Goal: Transaction & Acquisition: Purchase product/service

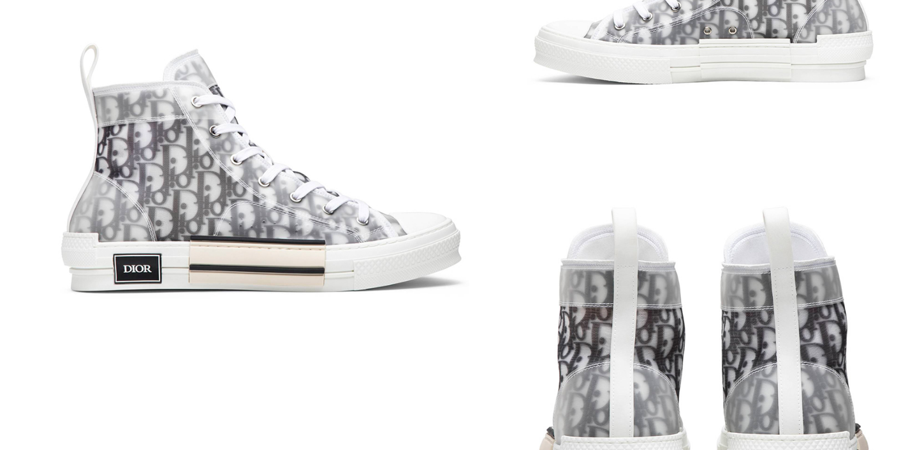
scroll to position [59, 0]
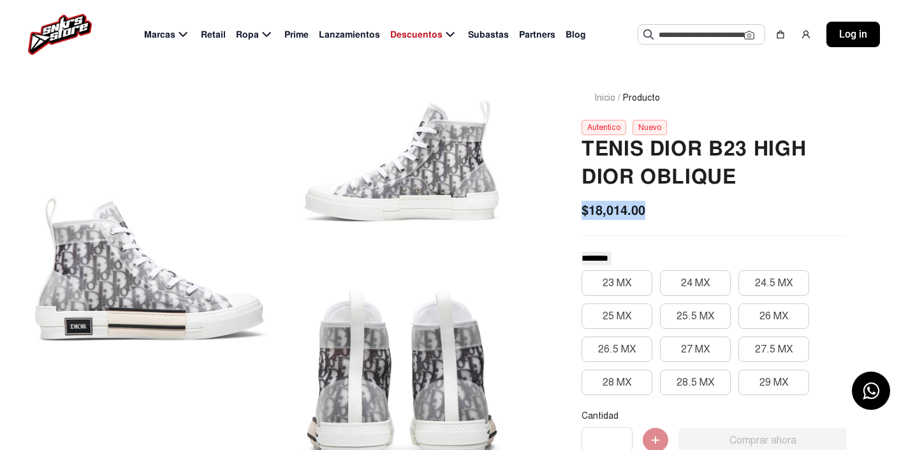
drag, startPoint x: 655, startPoint y: 209, endPoint x: 578, endPoint y: 198, distance: 77.3
click at [578, 198] on div "Inicio / Producto Autentico Nuevo Tenis [PERSON_NAME] B23 High [PERSON_NAME] Ob…" at bounding box center [714, 403] width 326 height 685
click at [689, 199] on div "Tenis [PERSON_NAME] B23 High [PERSON_NAME] Oblique $18,014.00 ******** ********…" at bounding box center [713, 432] width 265 height 595
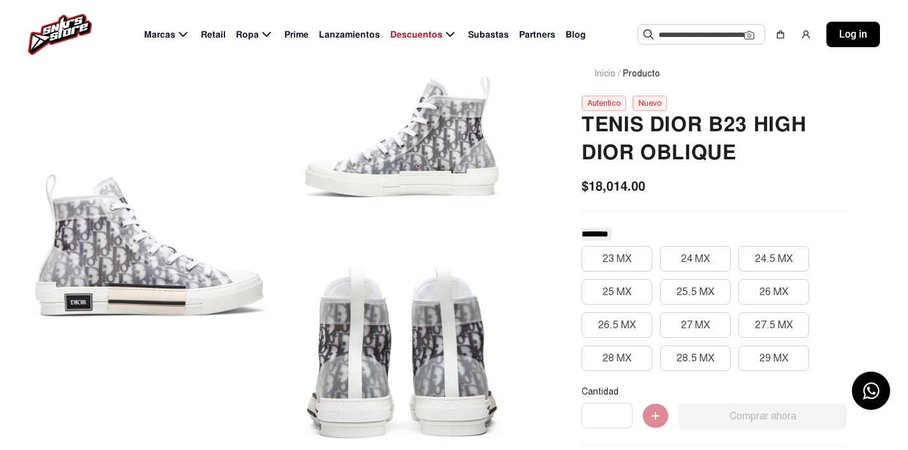
scroll to position [87, 0]
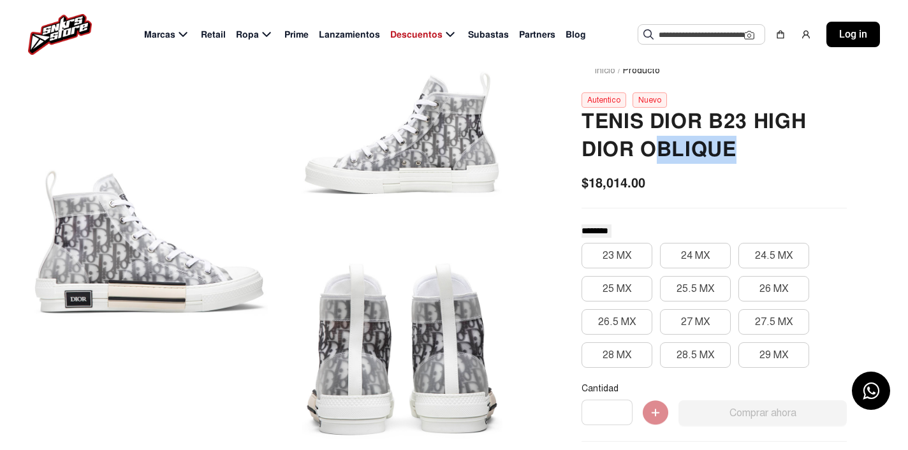
drag, startPoint x: 649, startPoint y: 149, endPoint x: 753, endPoint y: 149, distance: 104.5
click at [753, 149] on h2 "Tenis Dior B23 High Dior Oblique" at bounding box center [713, 136] width 265 height 56
drag, startPoint x: 644, startPoint y: 140, endPoint x: 744, endPoint y: 147, distance: 100.3
click at [751, 147] on h2 "Tenis Dior B23 High Dior Oblique" at bounding box center [713, 136] width 265 height 56
